Goal: Feedback & Contribution: Submit feedback/report problem

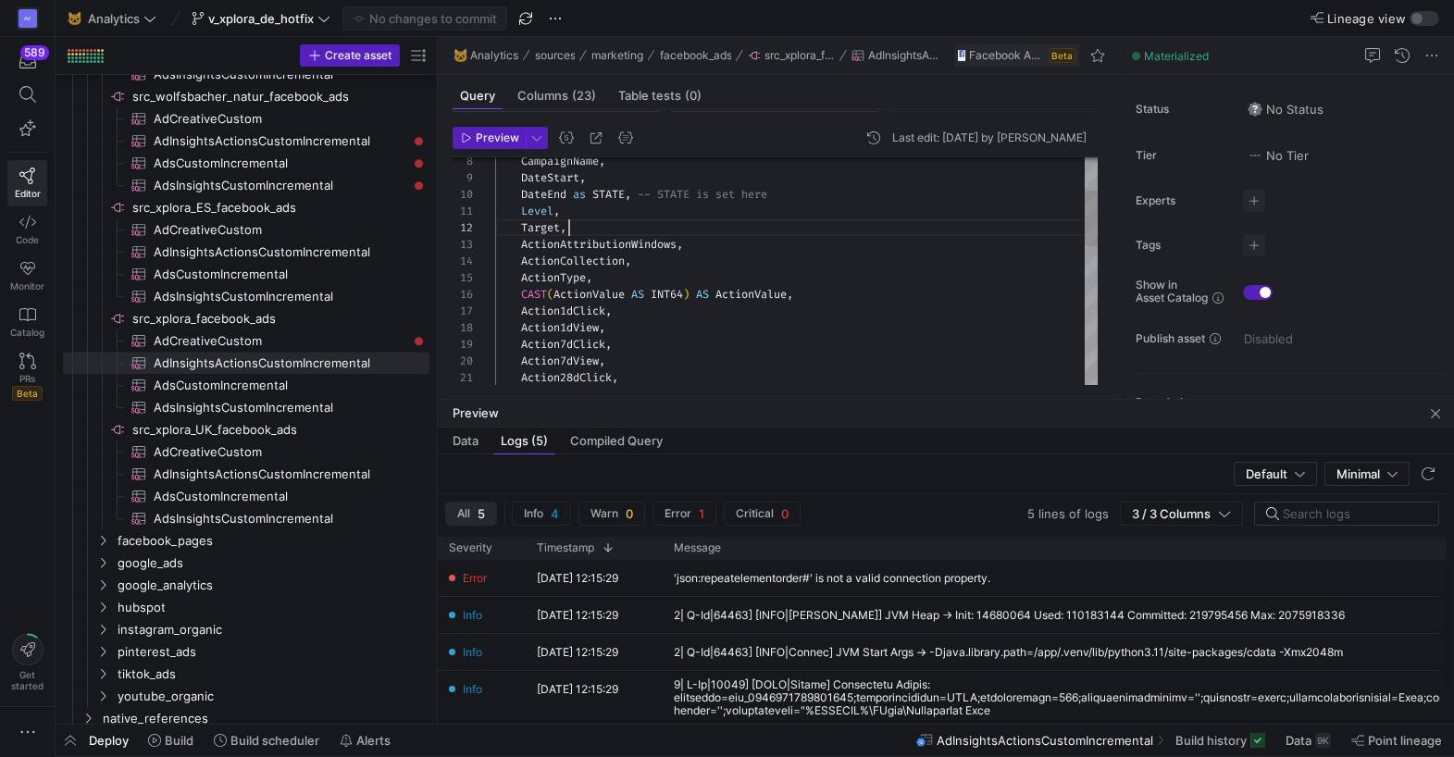
scroll to position [17, 73]
click at [627, 229] on div "CampaignName , DateStart , DateEnd as STATE , -- STATE is set here Level , Targ…" at bounding box center [796, 495] width 603 height 948
click at [1432, 59] on span at bounding box center [1432, 55] width 22 height 22
click at [894, 239] on div at bounding box center [727, 378] width 1454 height 757
click at [29, 730] on icon "button" at bounding box center [28, 732] width 19 height 19
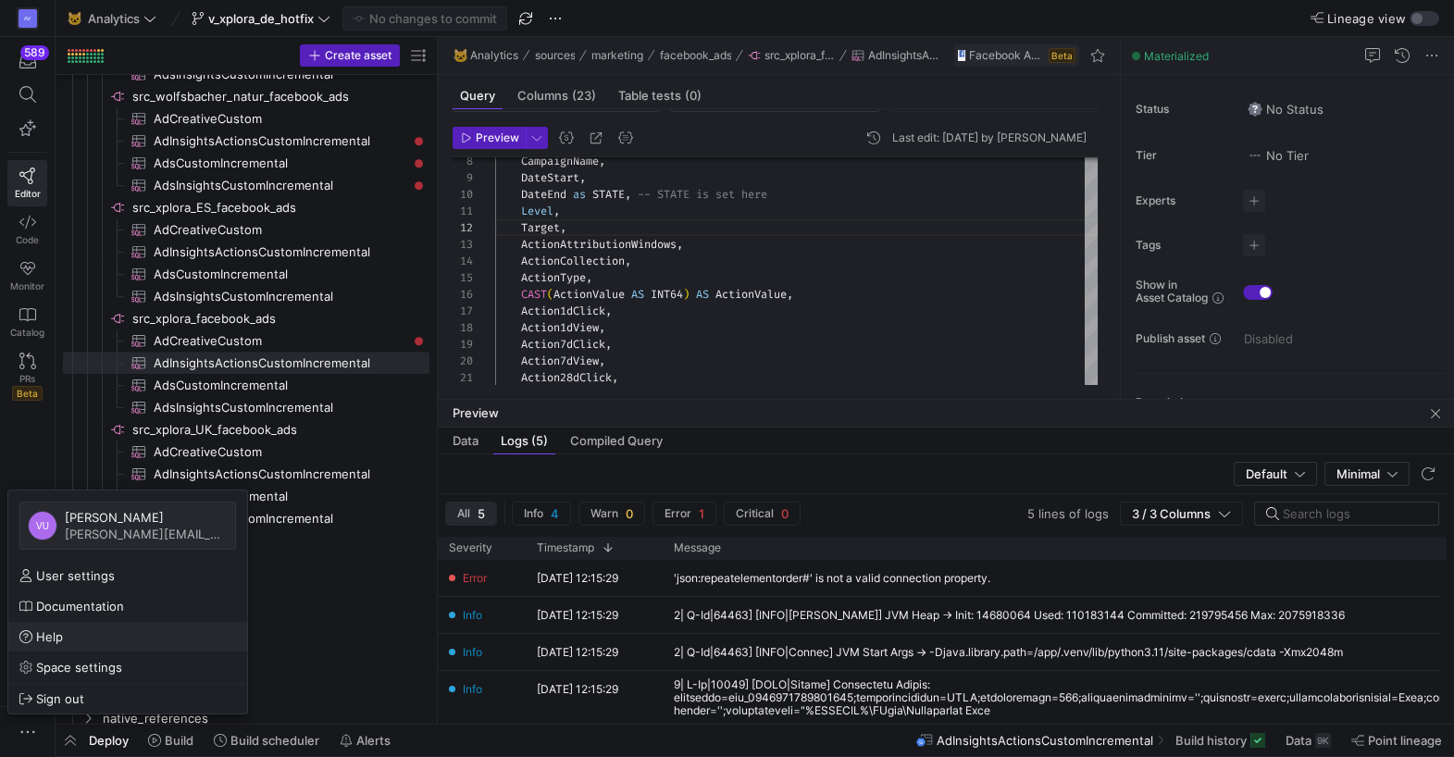
click at [49, 632] on span "Help" at bounding box center [49, 637] width 27 height 15
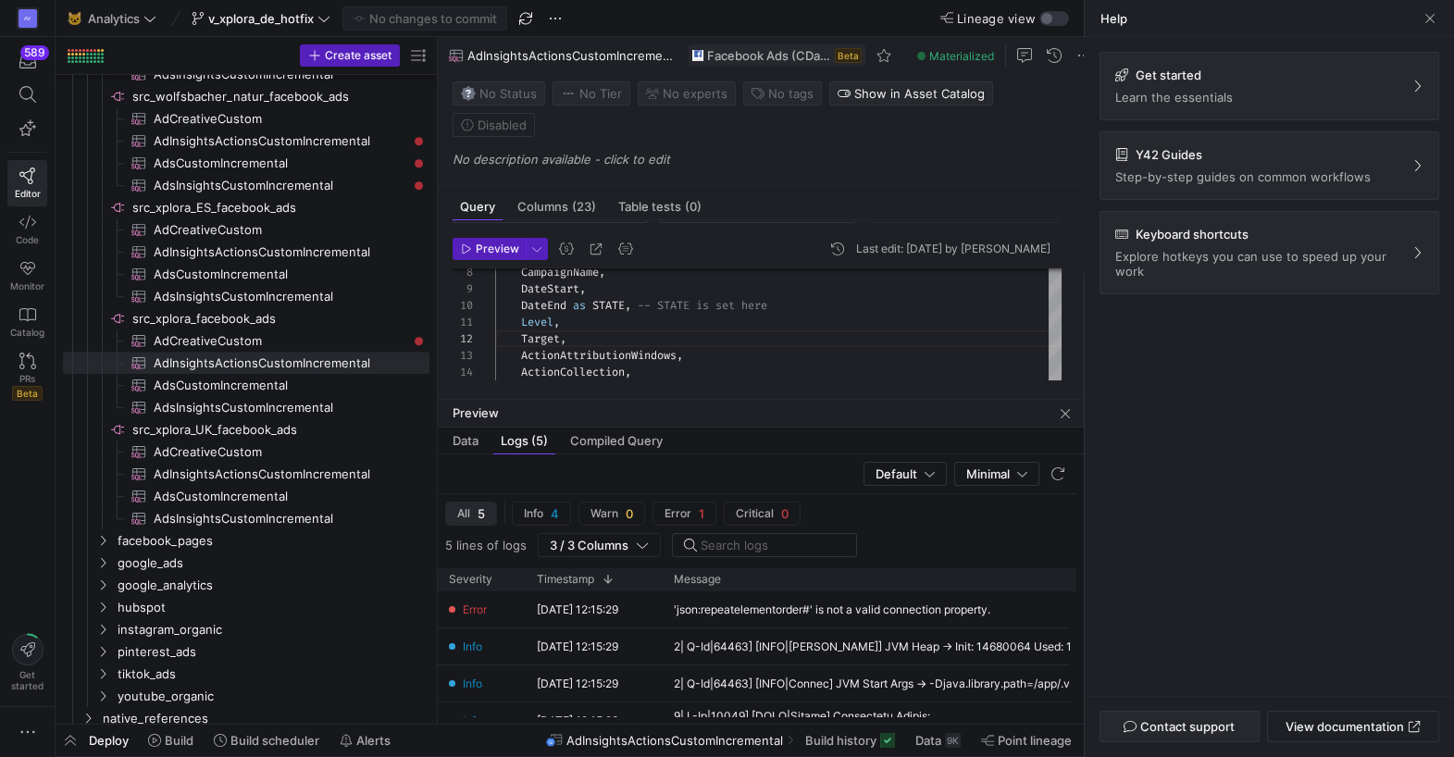
click at [1183, 728] on span "Contact support" at bounding box center [1188, 726] width 94 height 15
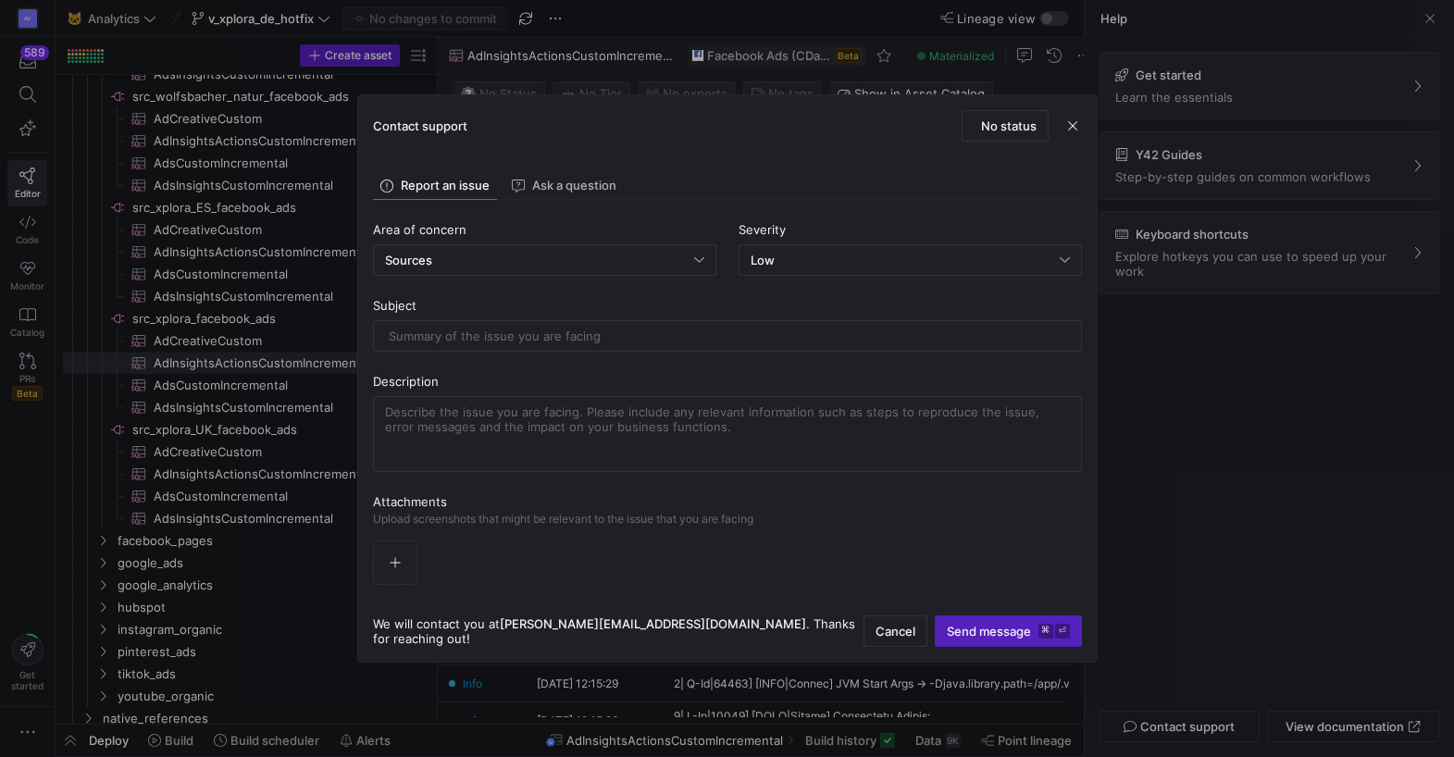
drag, startPoint x: 862, startPoint y: 107, endPoint x: 1041, endPoint y: 152, distance: 184.1
click at [1041, 152] on div "Contact support No status" at bounding box center [727, 126] width 739 height 62
click at [1066, 127] on span "button" at bounding box center [1073, 126] width 19 height 19
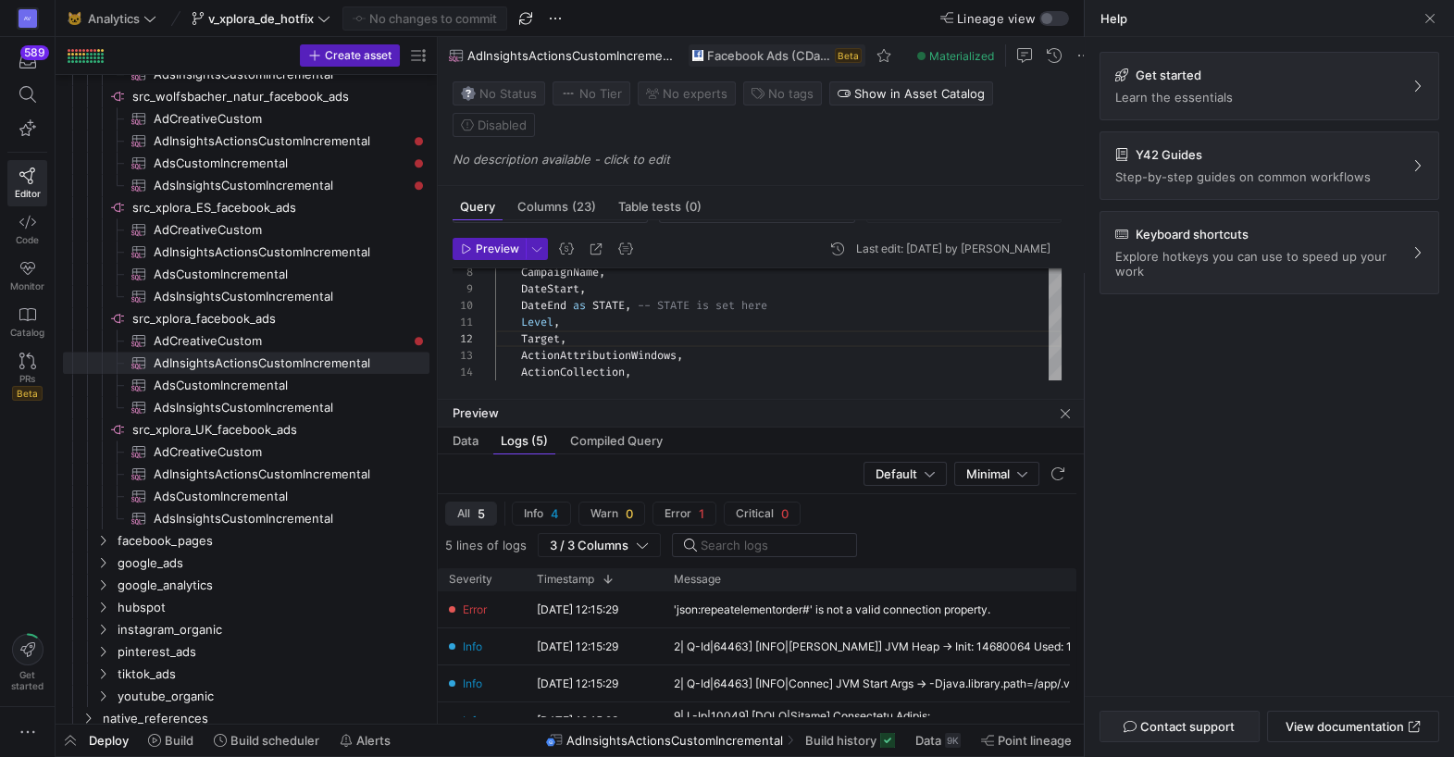
click at [1186, 730] on span "Contact support" at bounding box center [1188, 726] width 94 height 15
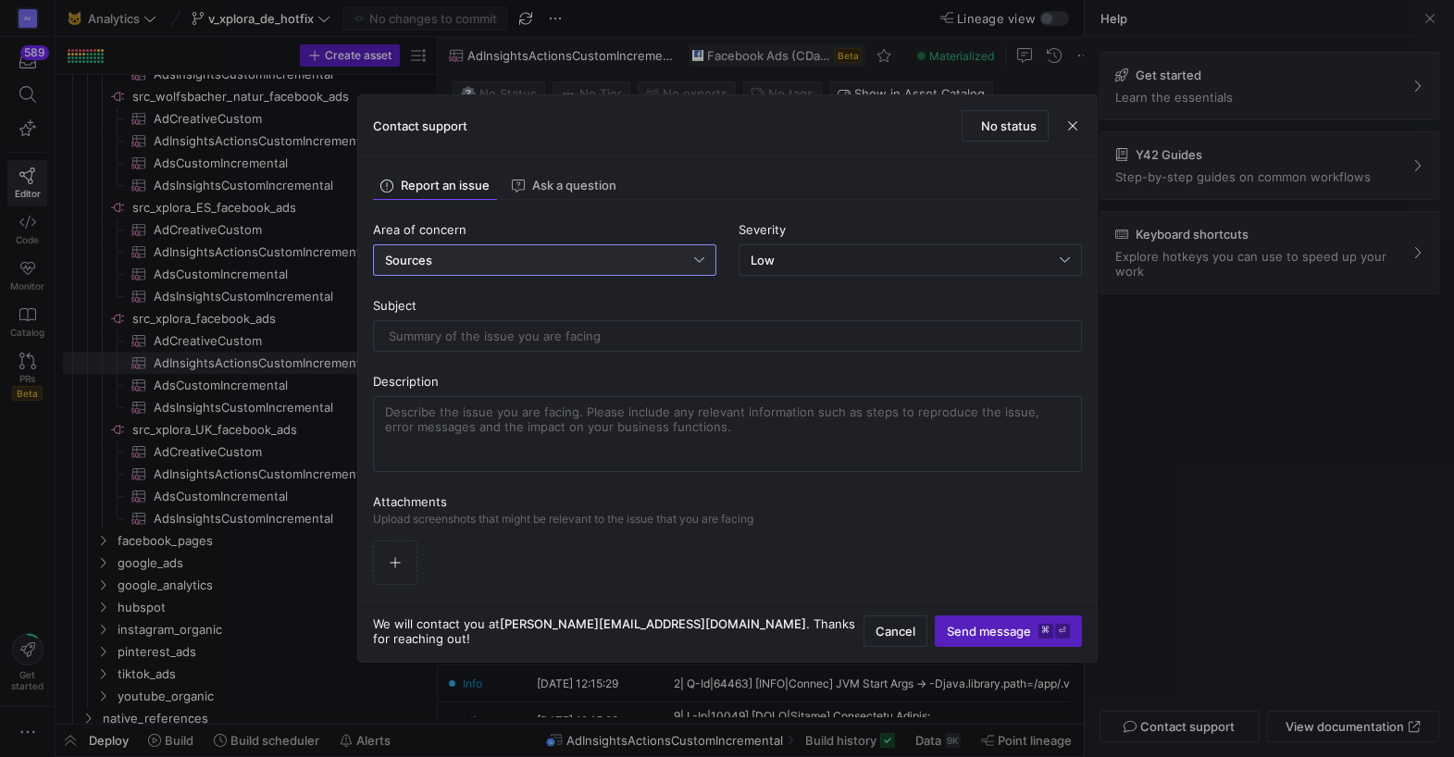
click at [512, 258] on div "Sources" at bounding box center [539, 260] width 309 height 15
click at [467, 315] on span "Sources" at bounding box center [543, 311] width 327 height 15
click at [776, 262] on div "Low" at bounding box center [905, 260] width 309 height 15
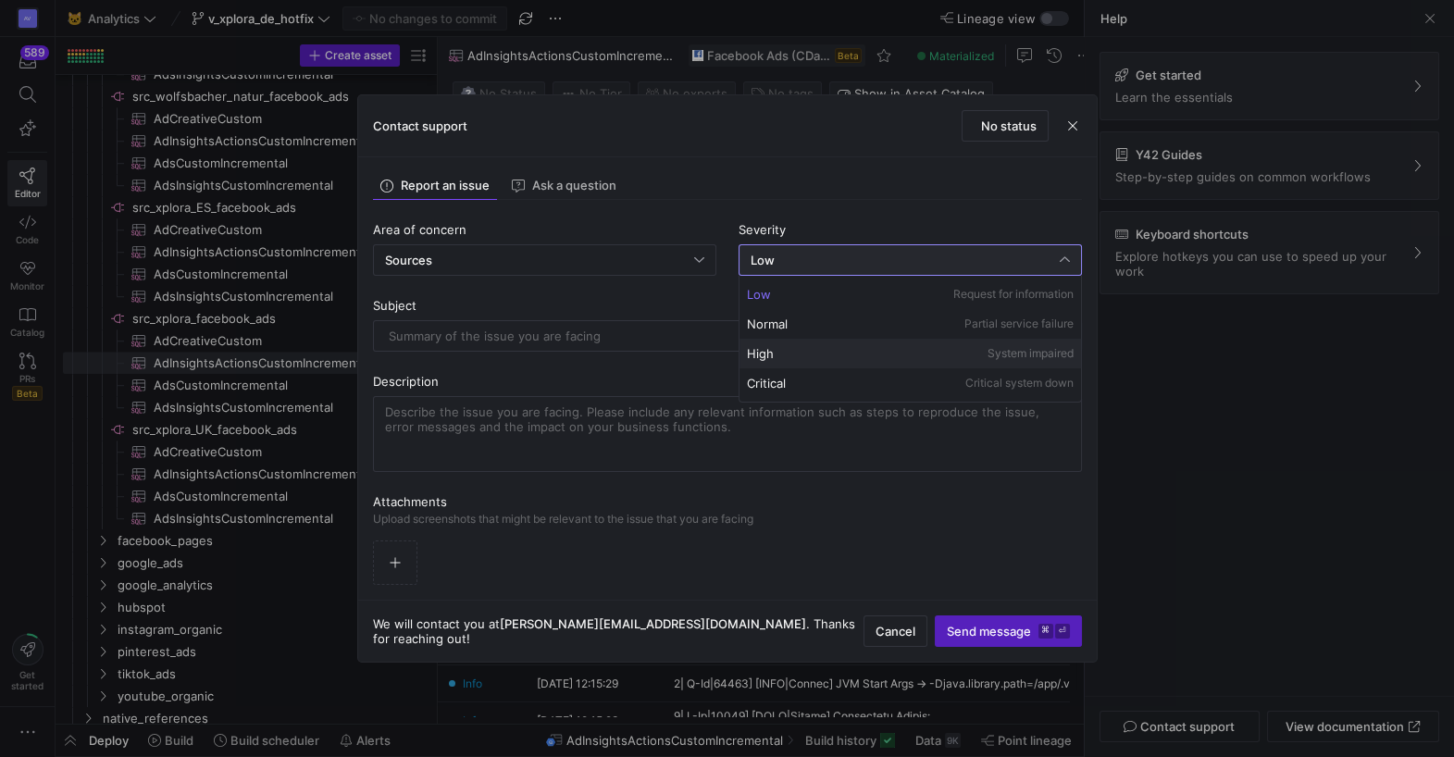
click at [767, 355] on span "High" at bounding box center [760, 353] width 27 height 15
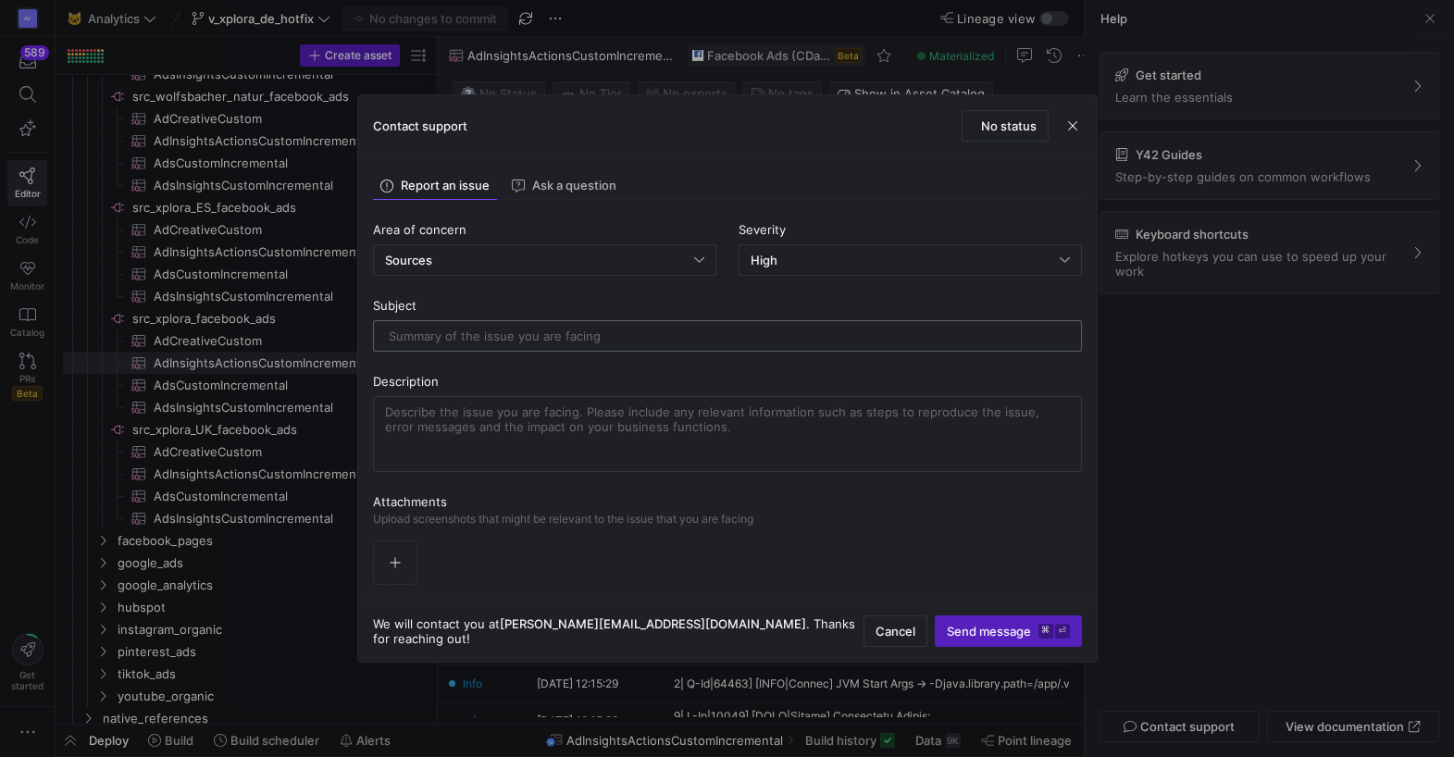
click at [514, 330] on input "text" at bounding box center [728, 336] width 678 height 15
type input "Facebook ads throwing an error for multiple sources"
drag, startPoint x: 909, startPoint y: 111, endPoint x: 1007, endPoint y: 110, distance: 98.1
click at [1007, 110] on div "Contact support No status" at bounding box center [727, 126] width 739 height 62
click at [688, 431] on textarea at bounding box center [727, 434] width 685 height 59
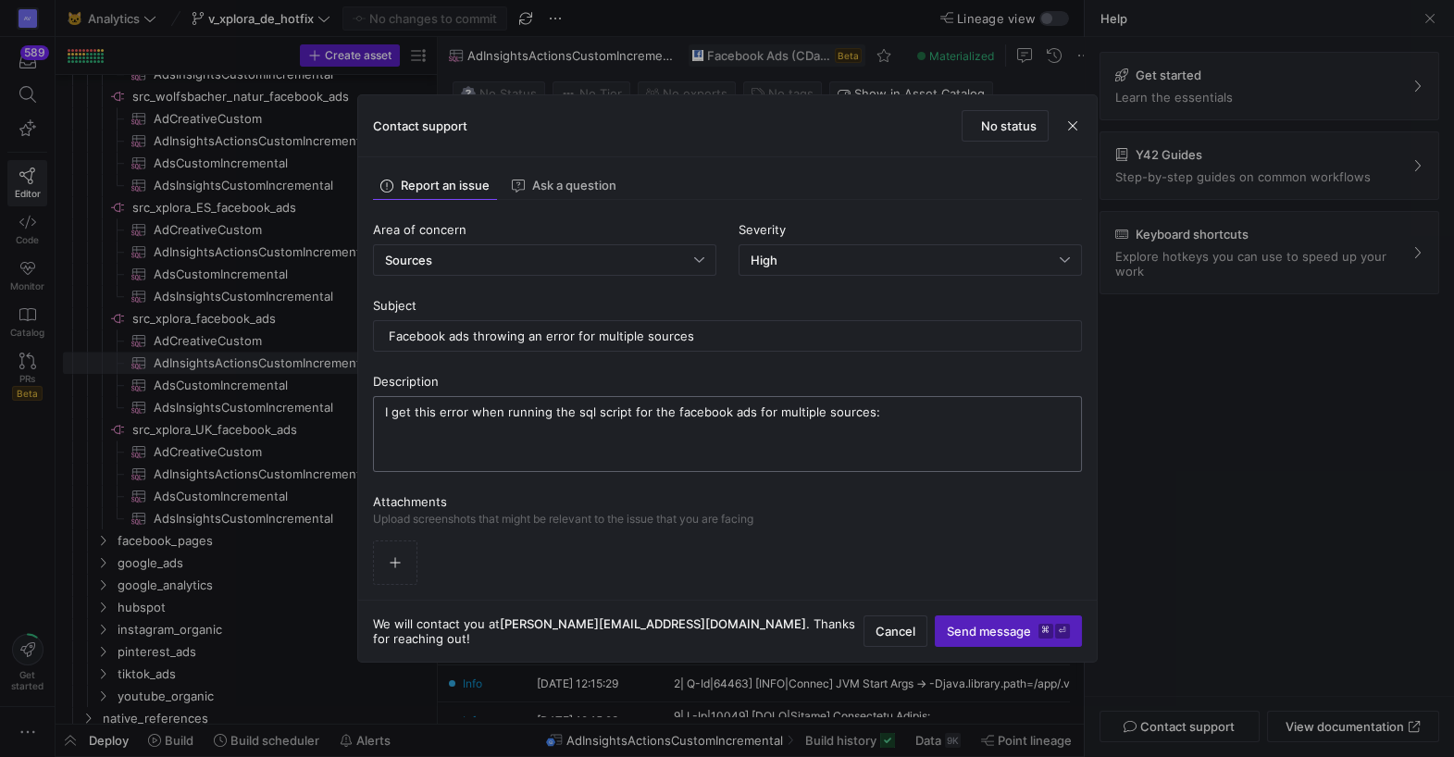
paste textarea "{ "id": "1758113045267", "written_at": 1758113045267, "severity": "Error", "mes…"
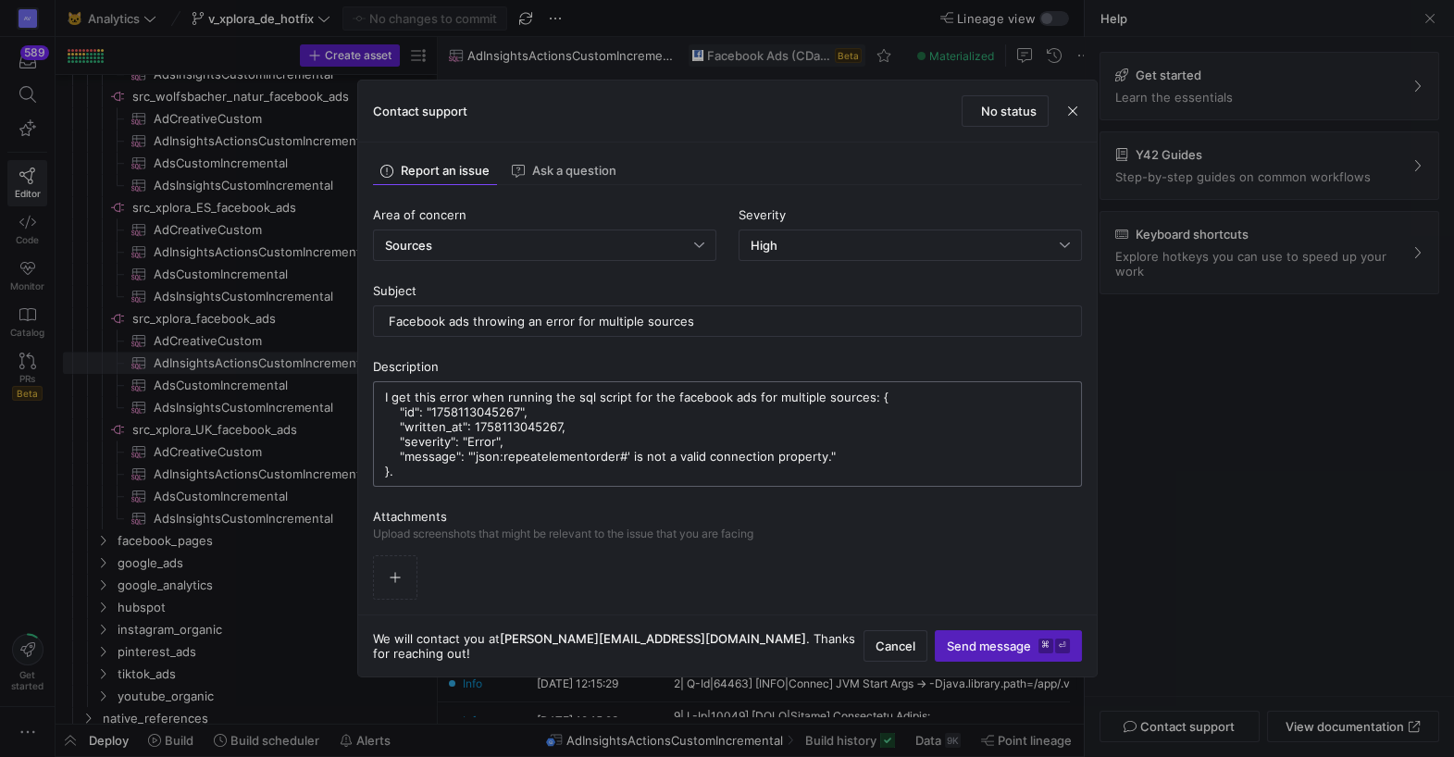
click at [865, 396] on textarea "I get this error when running the sql script for the facebook ads for multiple …" at bounding box center [727, 434] width 685 height 89
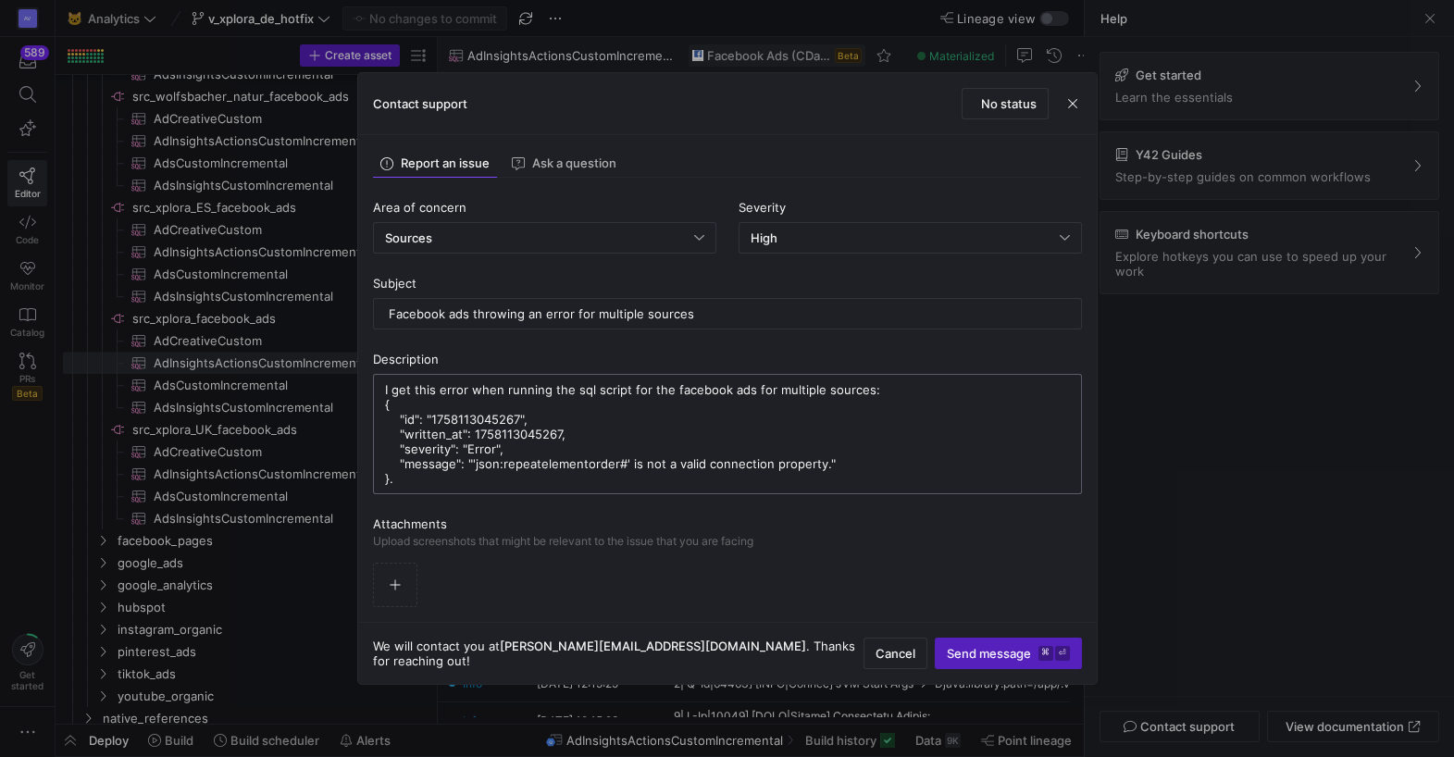
click at [450, 479] on textarea "I get this error when running the sql script for the facebook ads for multiple …" at bounding box center [727, 434] width 685 height 104
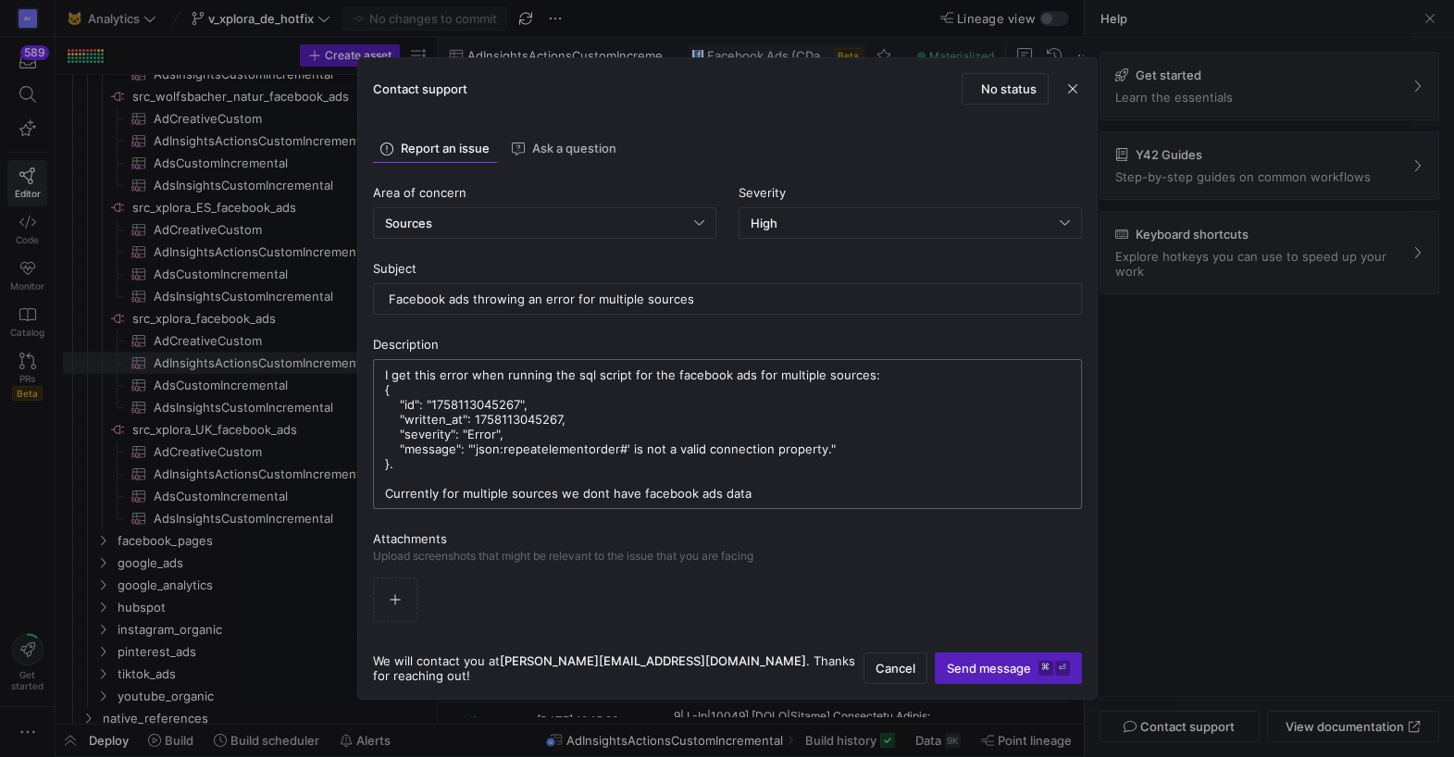
drag, startPoint x: 460, startPoint y: 492, endPoint x: 550, endPoint y: 490, distance: 89.8
click at [550, 490] on textarea "I get this error when running the sql script for the facebook ads for multiple …" at bounding box center [727, 434] width 685 height 133
click at [660, 499] on textarea "I get this error when running the sql script for the facebook ads for multiple …" at bounding box center [727, 434] width 685 height 133
paste textarea "multiple sources"
drag, startPoint x: 437, startPoint y: 492, endPoint x: 464, endPoint y: 490, distance: 26.9
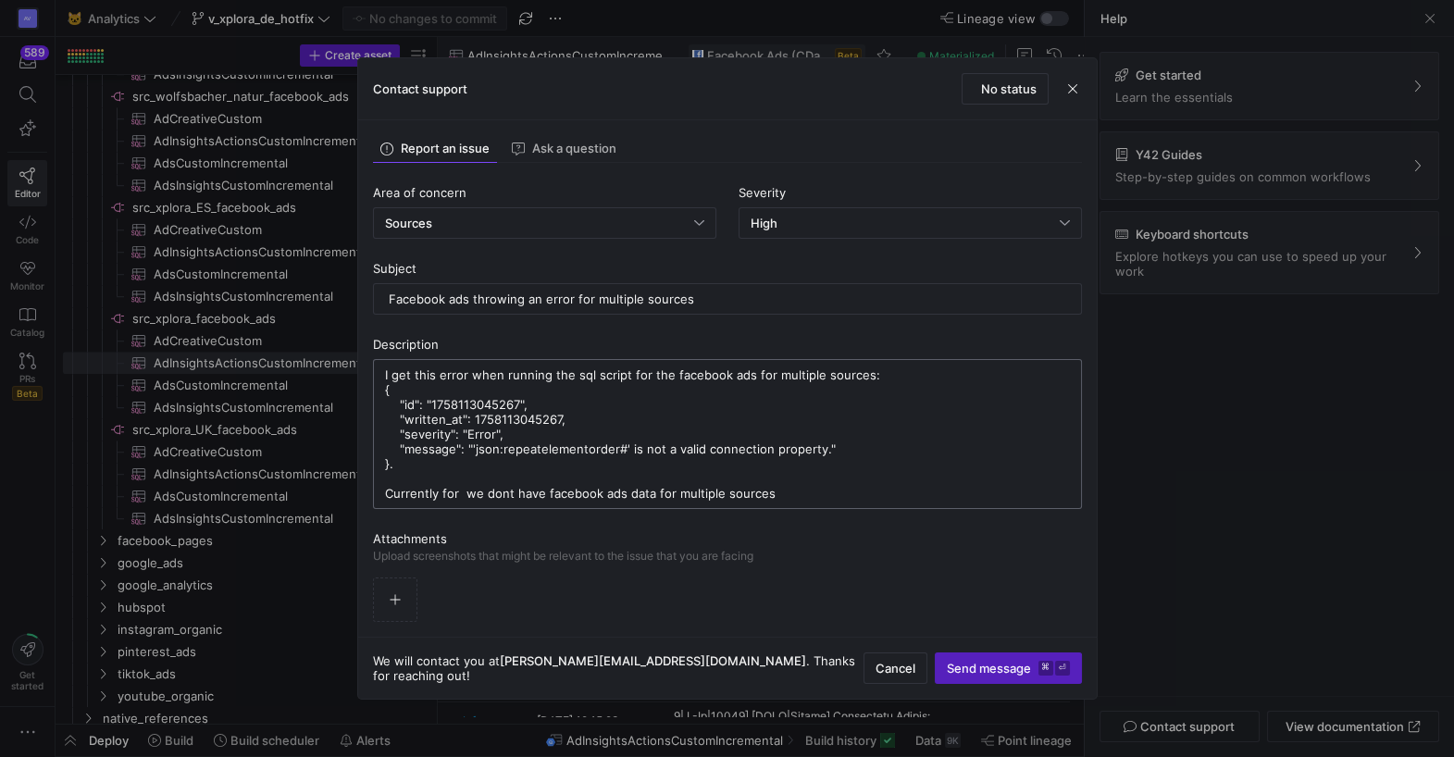
click at [464, 490] on textarea "I get this error when running the sql script for the facebook ads for multiple …" at bounding box center [727, 434] width 685 height 133
click at [480, 494] on textarea "I get this error when running the sql script for the facebook ads for multiple …" at bounding box center [727, 434] width 685 height 133
click at [772, 488] on textarea "I get this error when running the sql script for the facebook ads for multiple …" at bounding box center [727, 434] width 685 height 133
type textarea "I get this error when running the sql script for the facebook ads for multiple …"
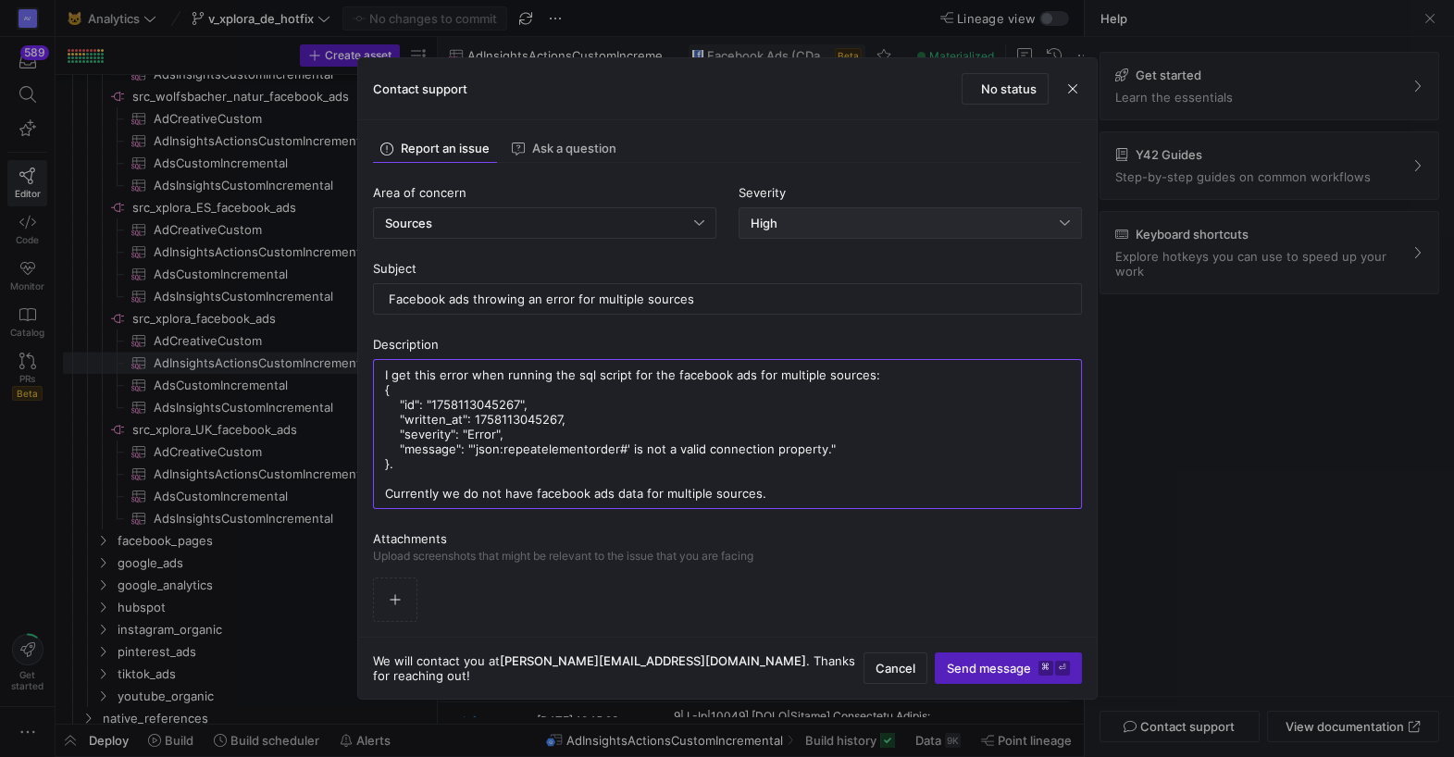
click at [912, 222] on div "High" at bounding box center [905, 223] width 309 height 15
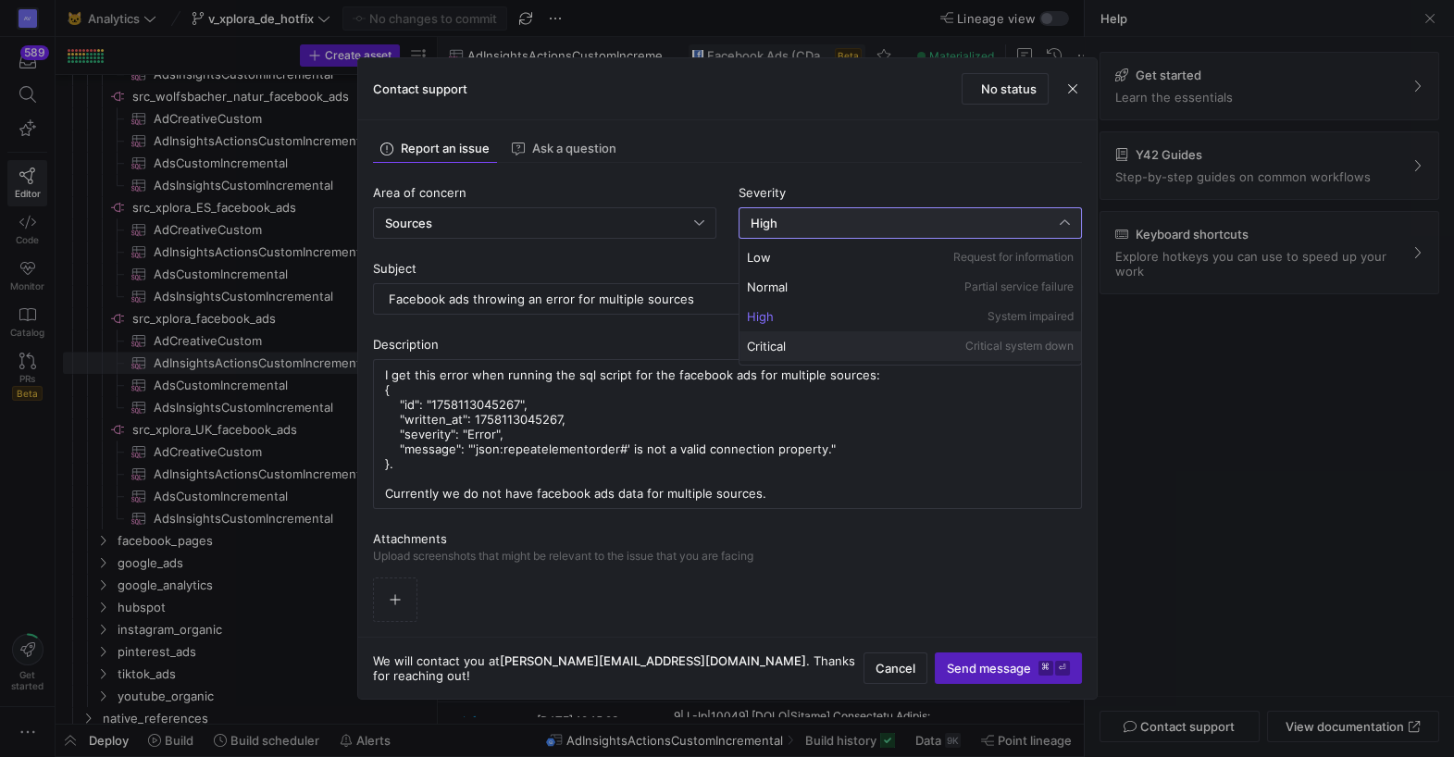
click at [864, 342] on div "Critical Critical system down" at bounding box center [910, 346] width 327 height 15
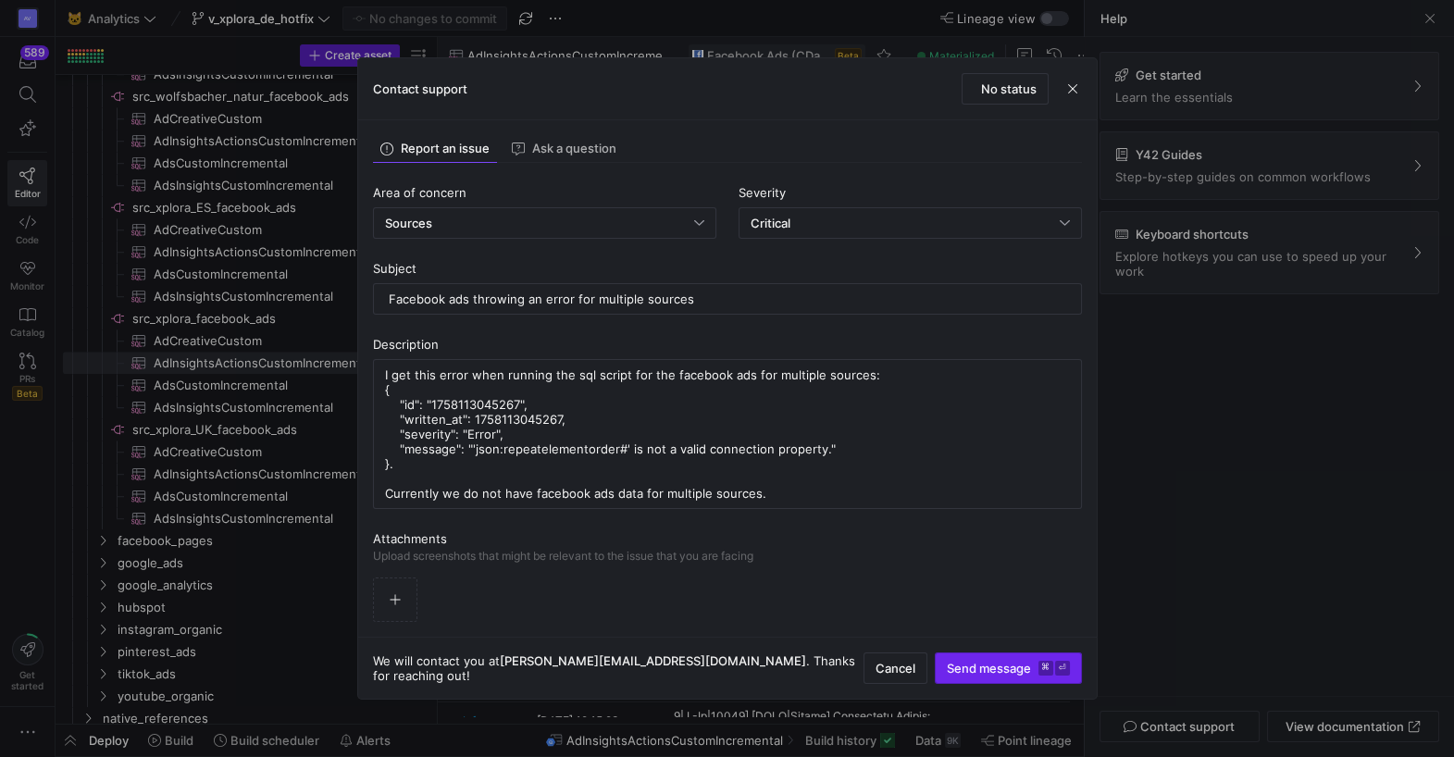
click at [980, 663] on span "Send message ⌘ ⏎" at bounding box center [1008, 668] width 123 height 15
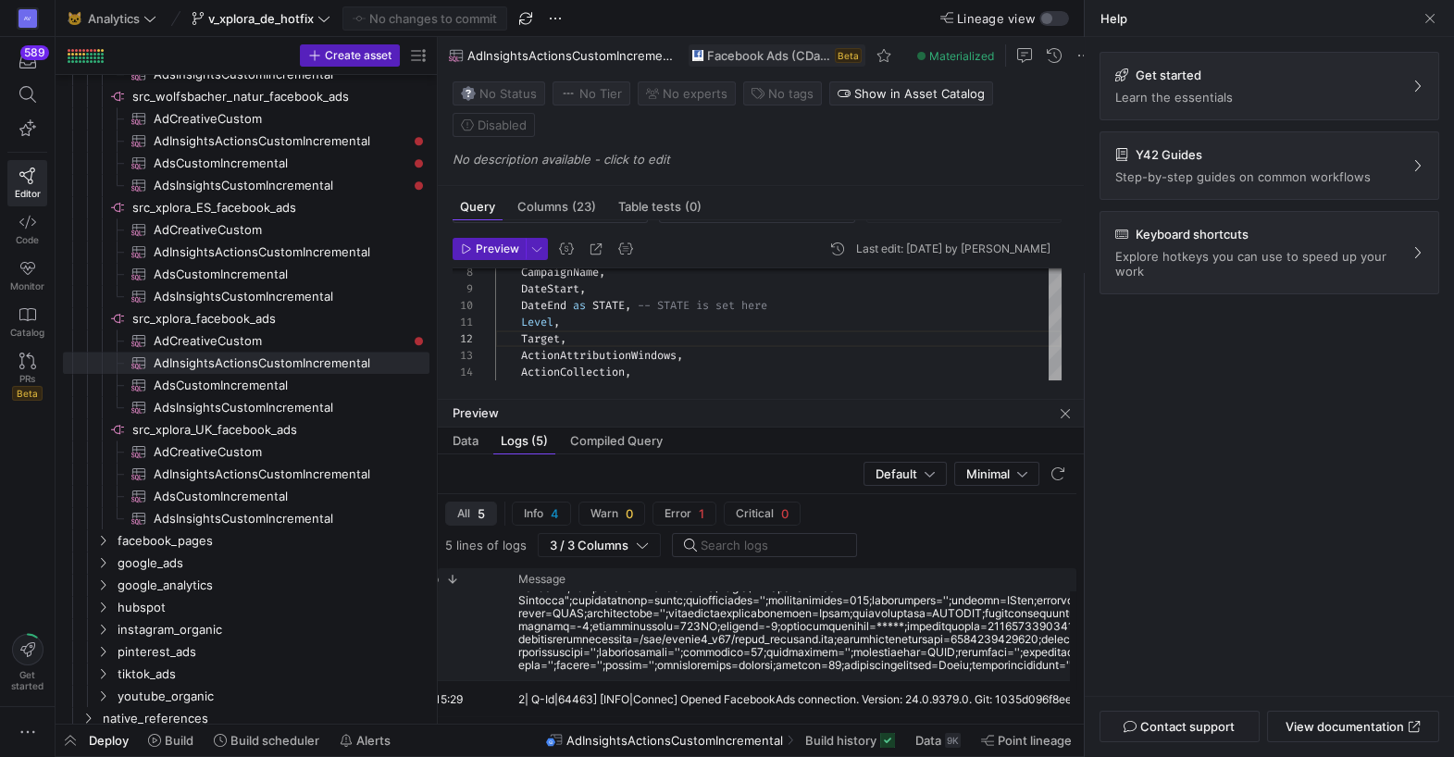
scroll to position [0, 0]
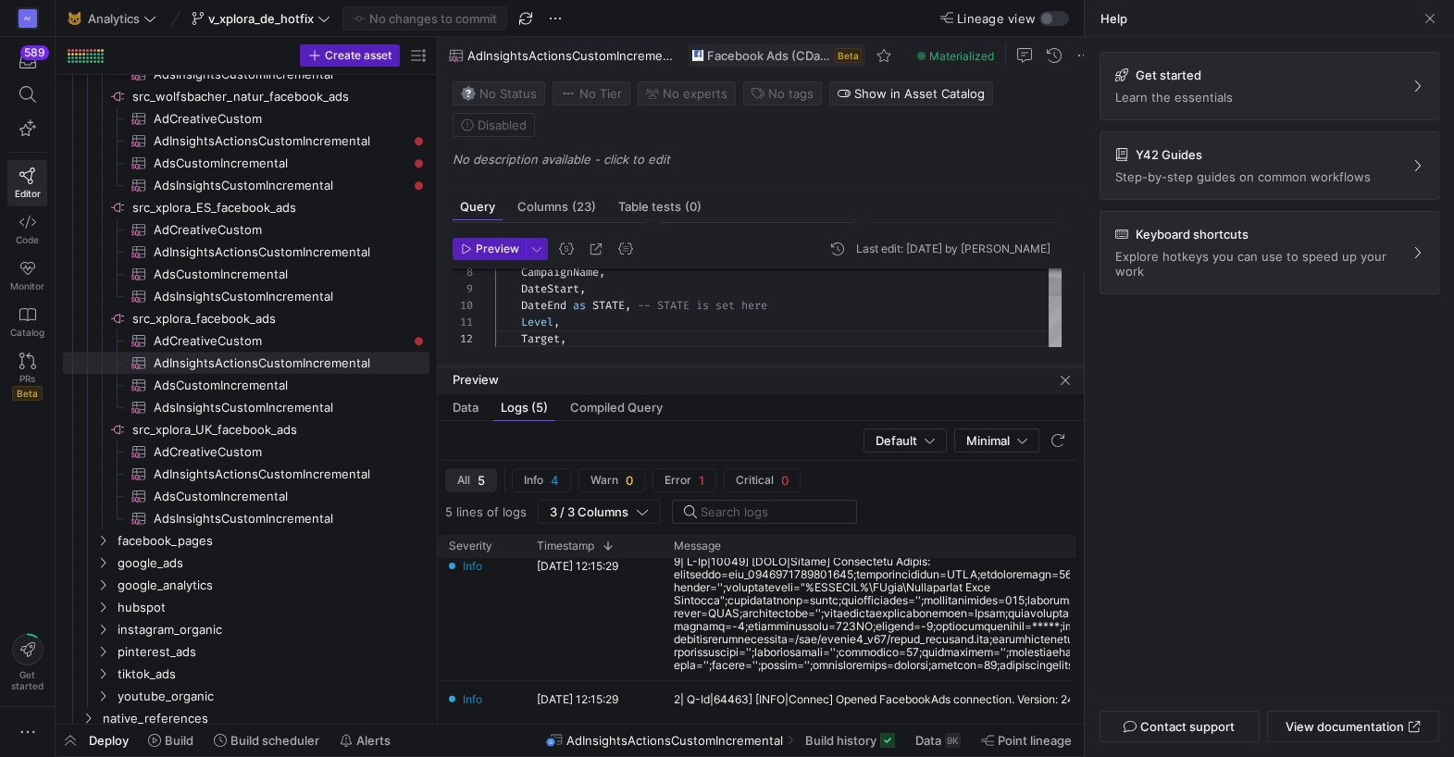
drag, startPoint x: 707, startPoint y: 397, endPoint x: 712, endPoint y: 365, distance: 32.7
click at [712, 366] on div at bounding box center [761, 366] width 646 height 1
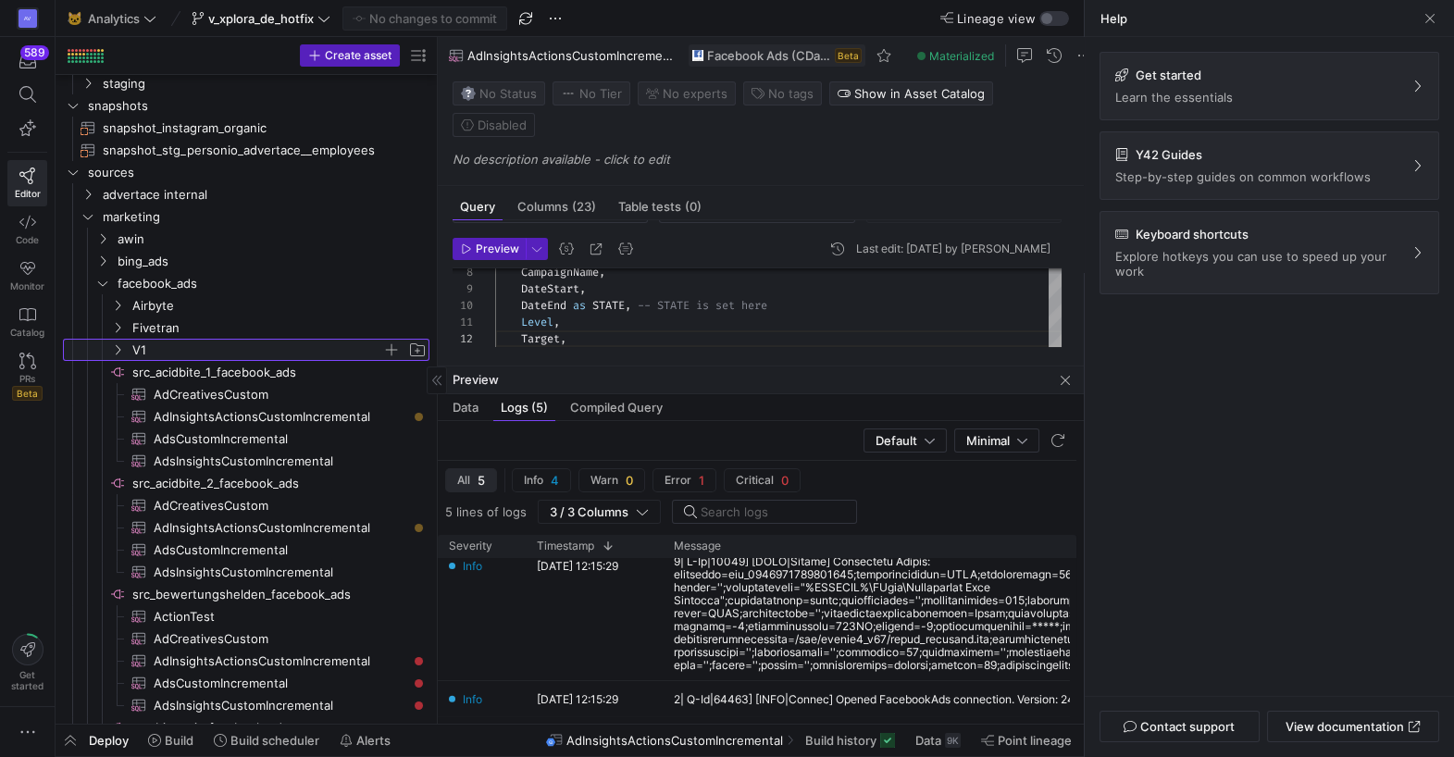
click at [120, 345] on icon "Press SPACE to select this row." at bounding box center [117, 349] width 13 height 11
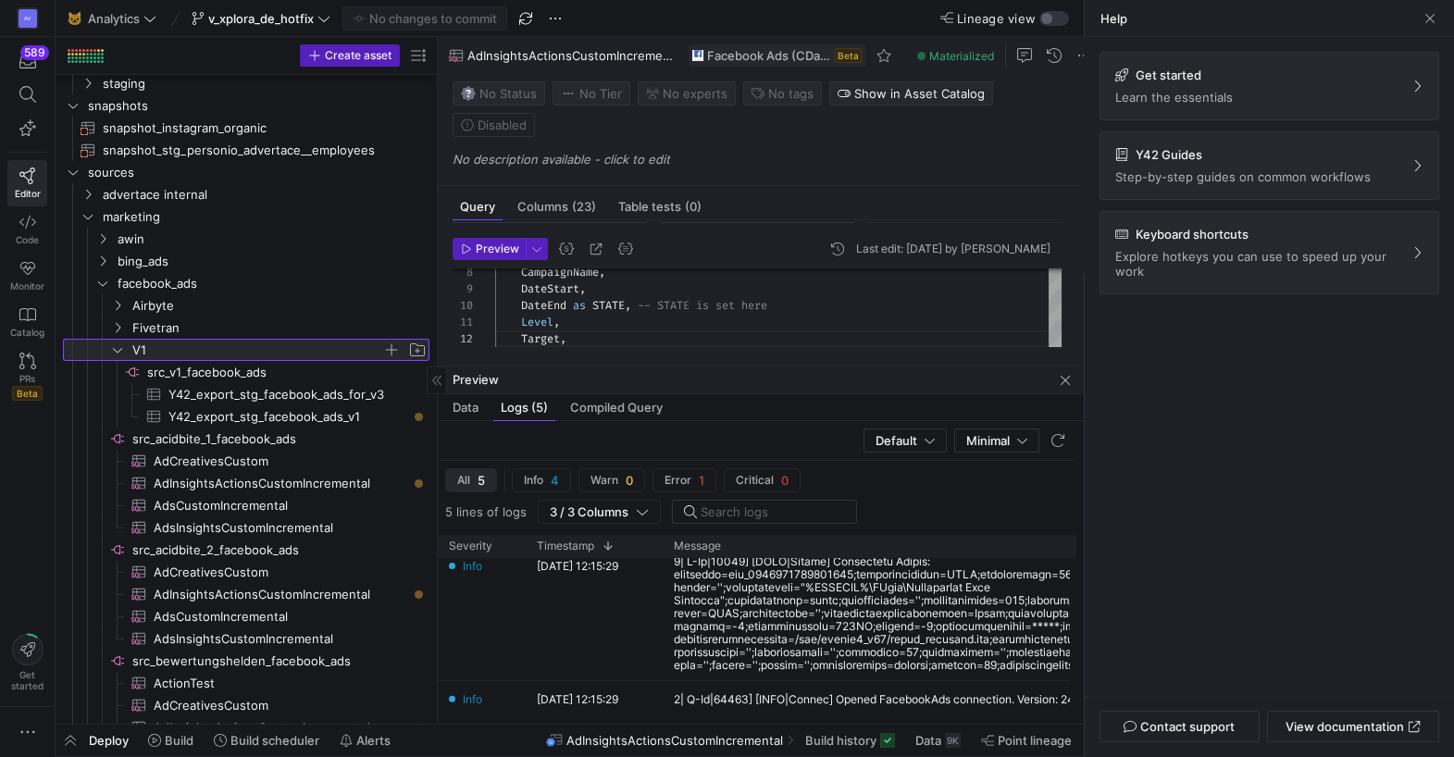
click at [120, 345] on icon at bounding box center [117, 349] width 13 height 11
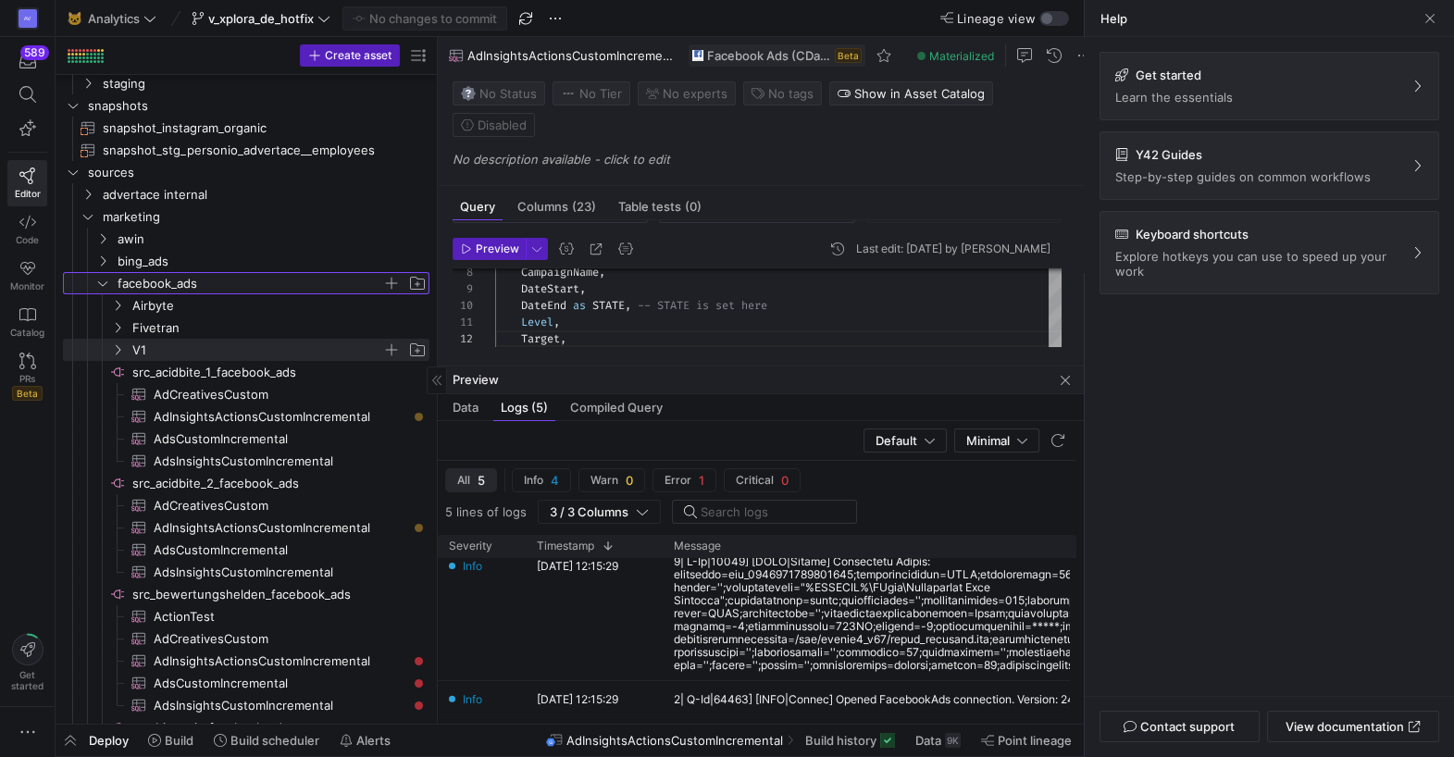
click at [105, 286] on icon "Press SPACE to select this row." at bounding box center [102, 283] width 13 height 11
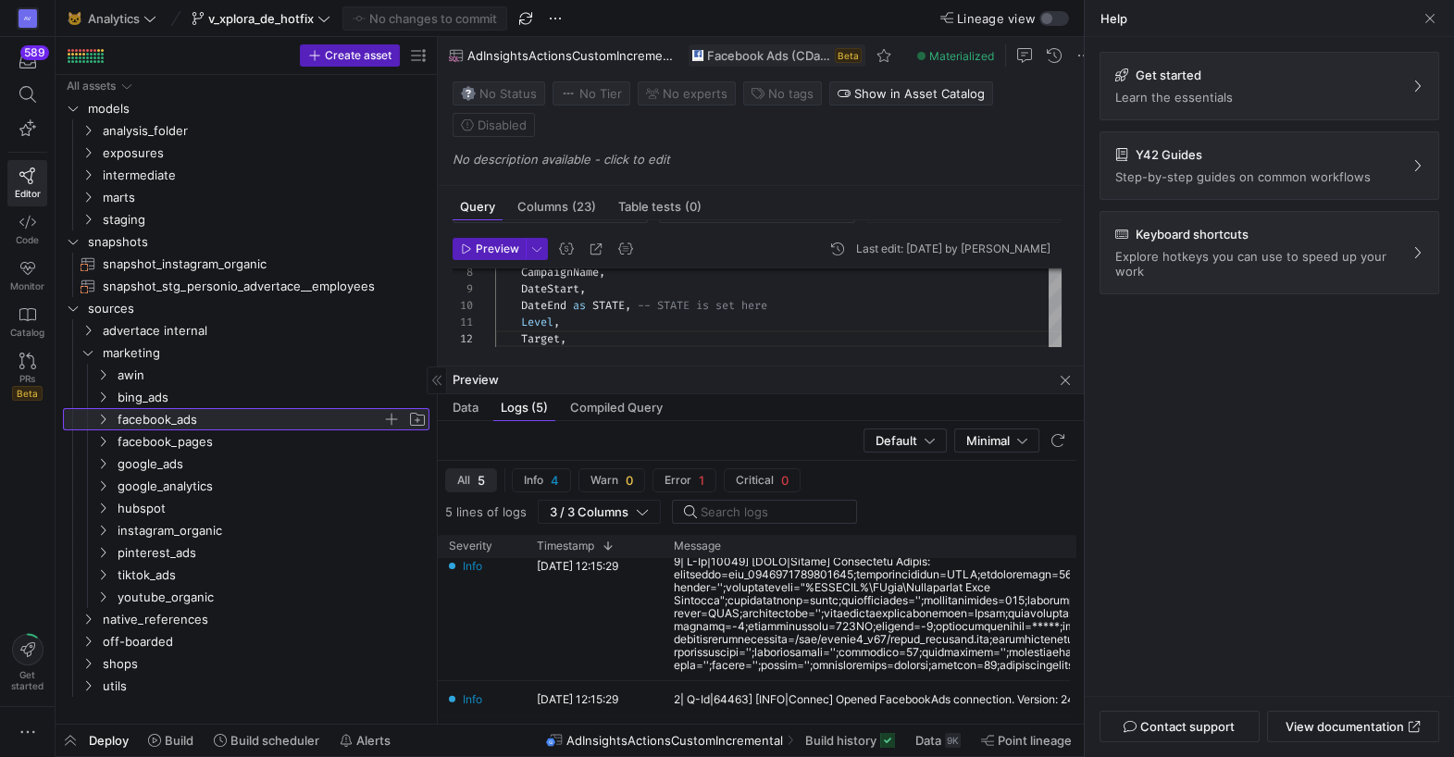
click at [107, 414] on icon at bounding box center [102, 419] width 13 height 11
